Goal: Check status

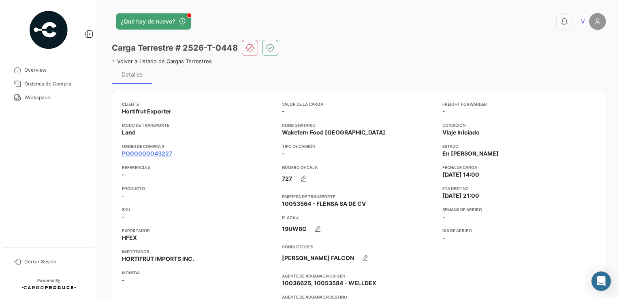
click at [41, 105] on mat-nav-list "Overview Órdenes de Compra Workspace" at bounding box center [48, 152] width 97 height 184
click at [40, 100] on span "Workspace" at bounding box center [55, 97] width 63 height 7
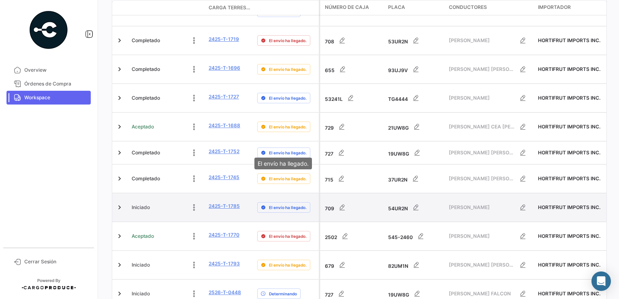
scroll to position [313, 0]
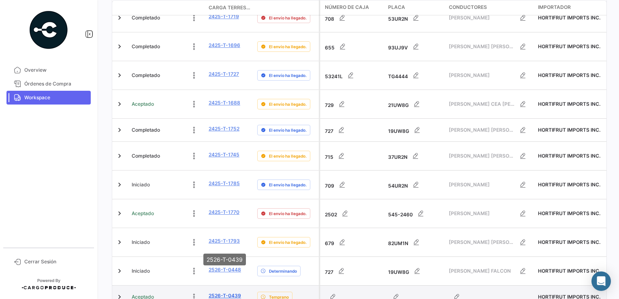
click at [215, 292] on link "2526-T-0439" at bounding box center [225, 295] width 32 height 7
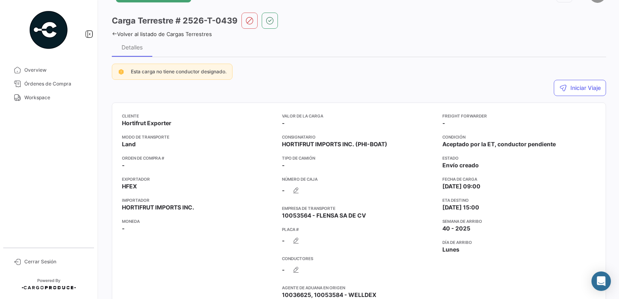
scroll to position [41, 0]
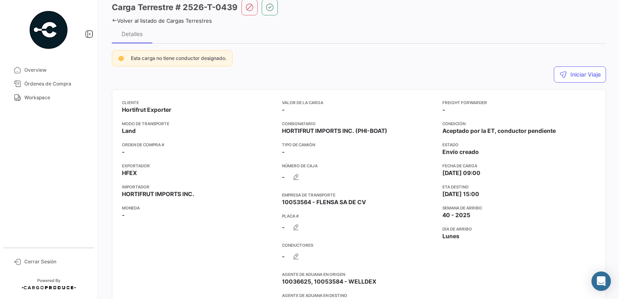
click at [552, 193] on app-card-info-label "ETA Destino [DATE] 15:00" at bounding box center [519, 191] width 154 height 15
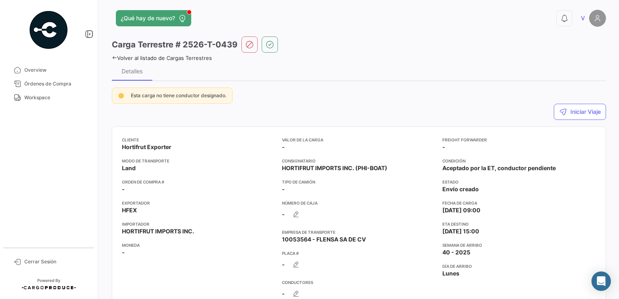
scroll to position [0, 0]
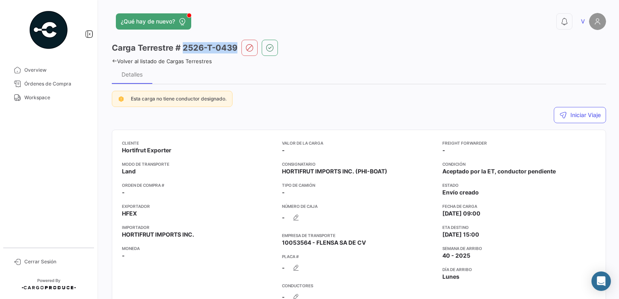
drag, startPoint x: 238, startPoint y: 48, endPoint x: 184, endPoint y: 51, distance: 54.0
click at [184, 51] on div "Carga Terrestre # 2526-T-0439" at bounding box center [359, 48] width 494 height 16
copy h3 "2526-T-0439"
